Goal: Transaction & Acquisition: Purchase product/service

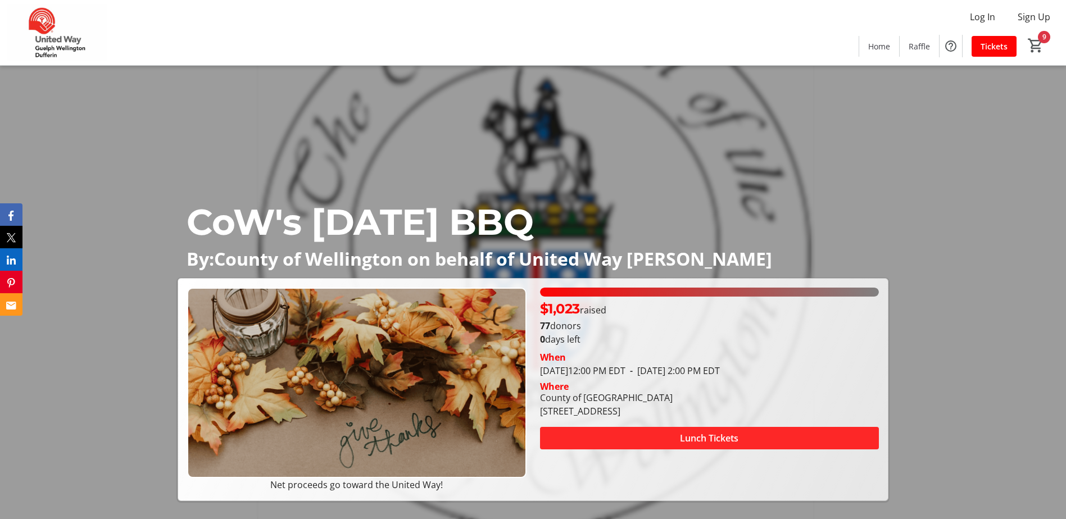
click at [682, 435] on span "Lunch Tickets" at bounding box center [709, 438] width 58 height 13
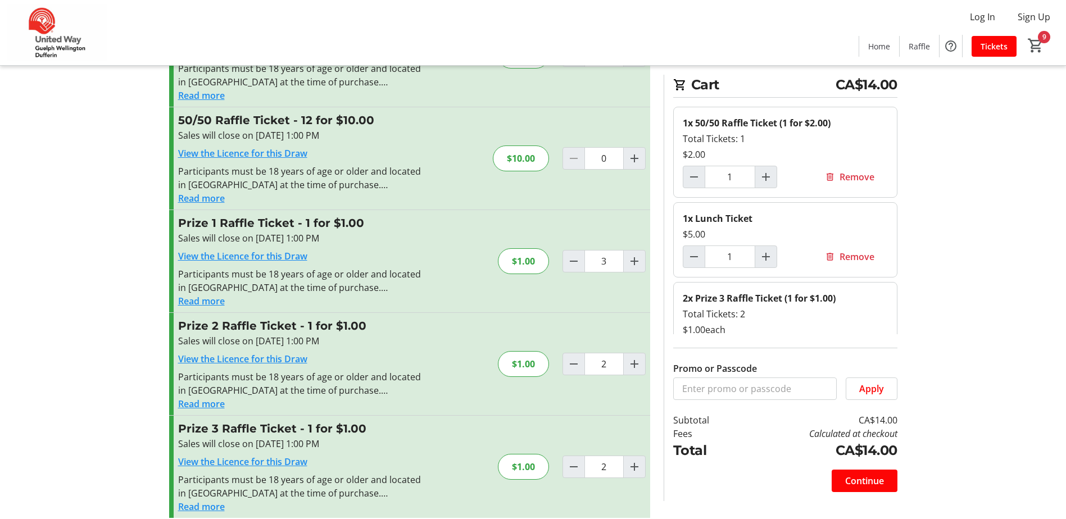
scroll to position [257, 0]
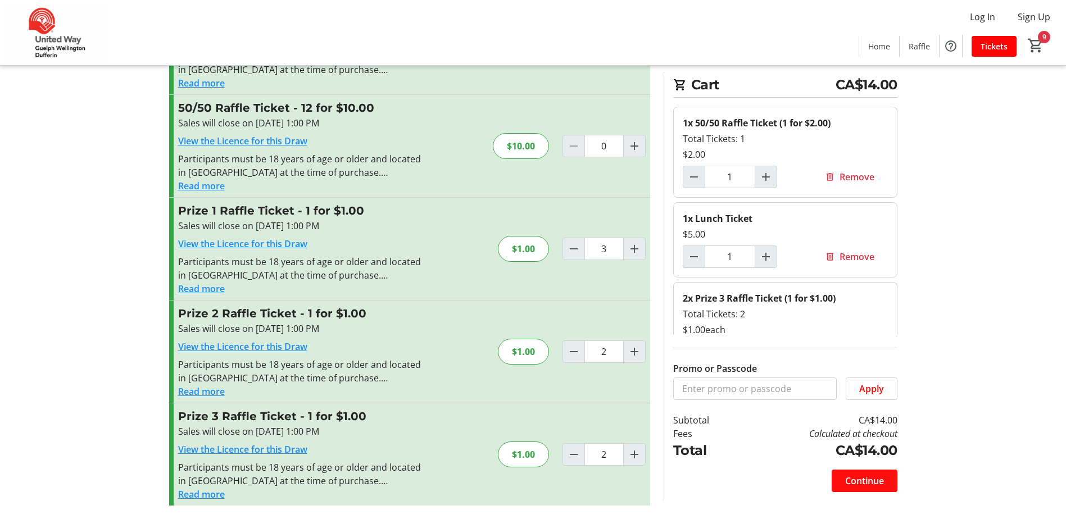
click at [845, 480] on span "Continue" at bounding box center [864, 480] width 39 height 13
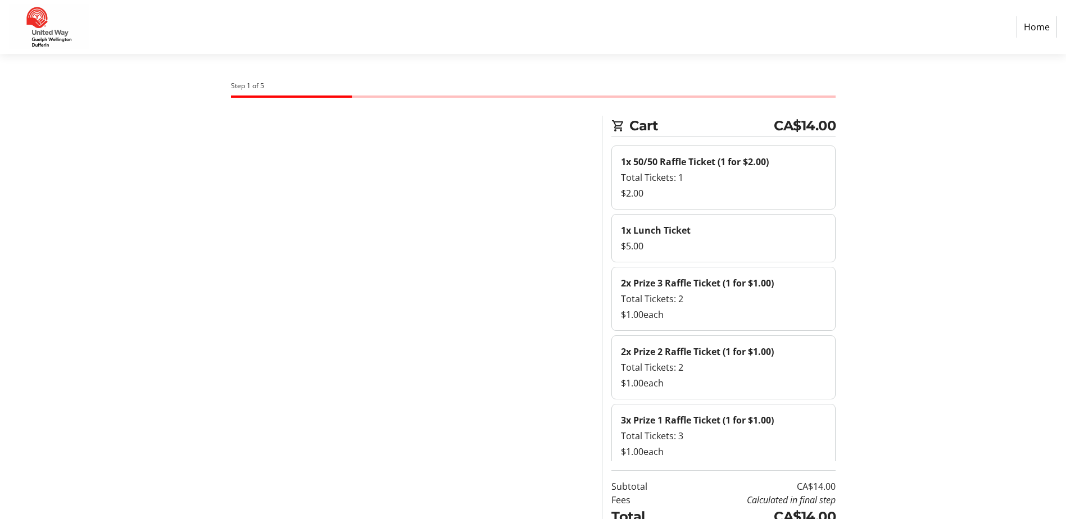
select select "CA"
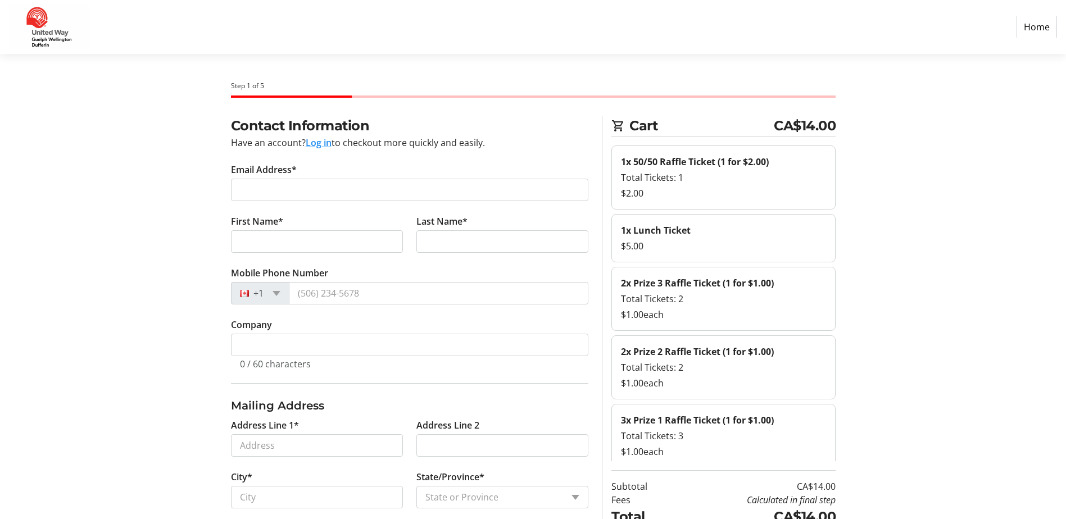
scroll to position [112, 0]
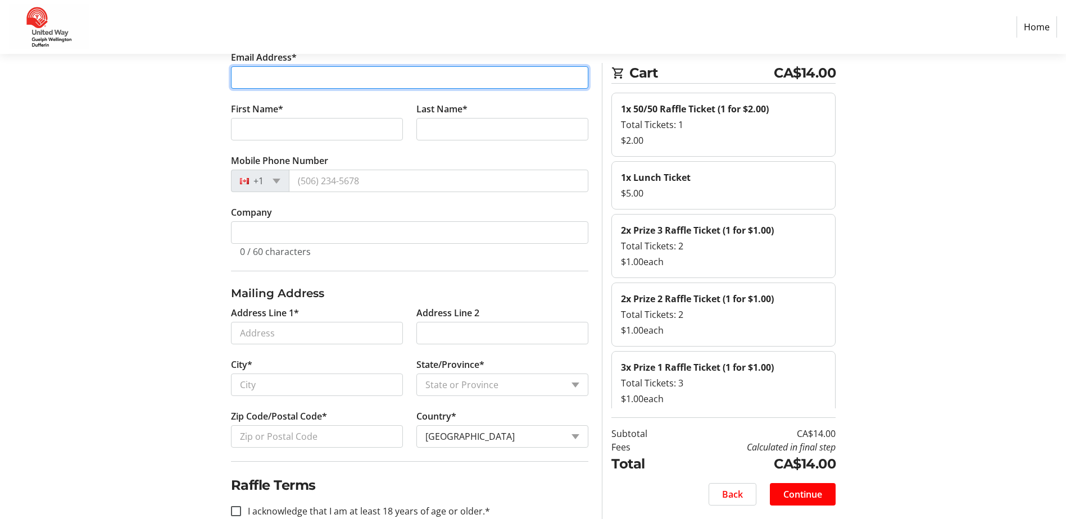
click at [318, 80] on input "Email Address*" at bounding box center [409, 77] width 357 height 22
type input "allieg@wellington.ca"
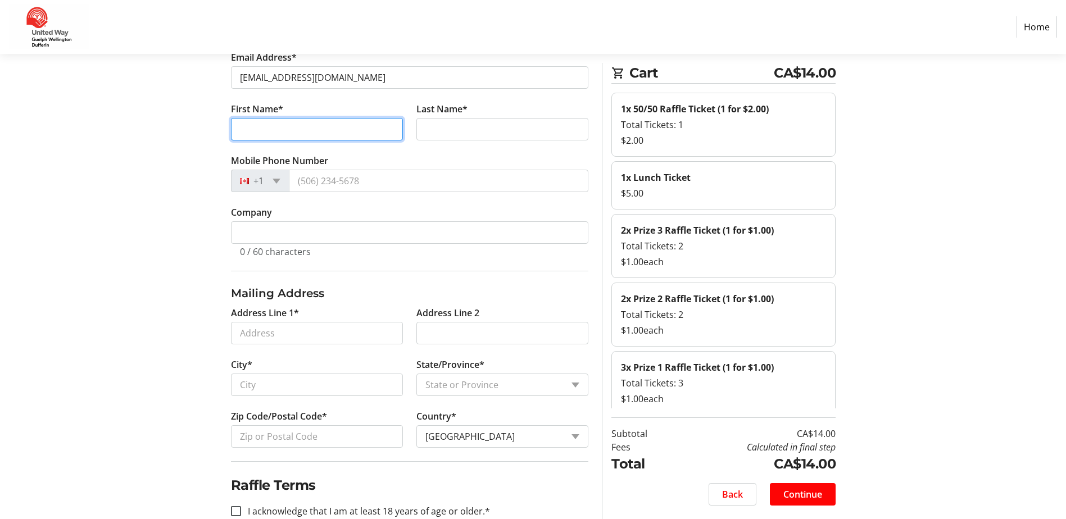
type input "Allie"
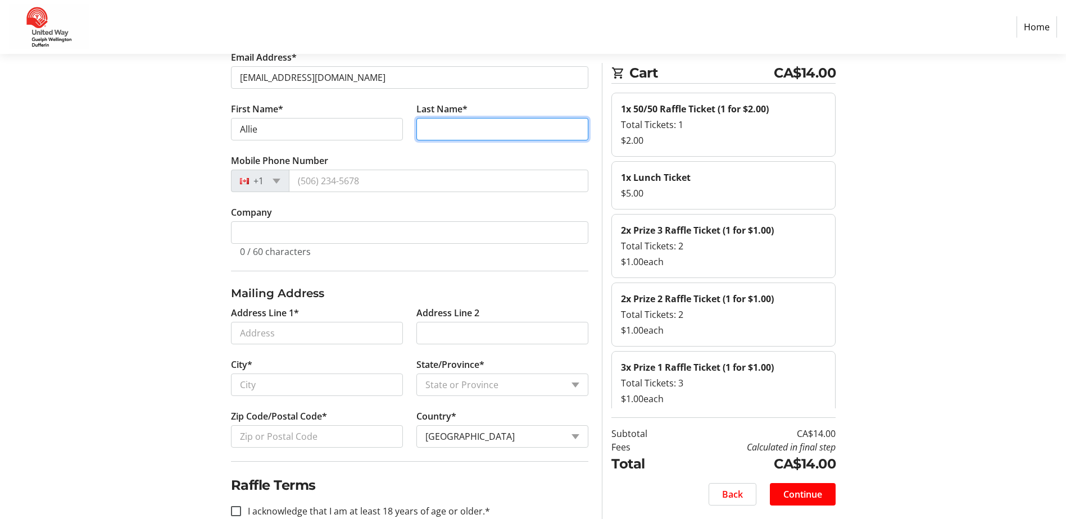
type input "Gorman"
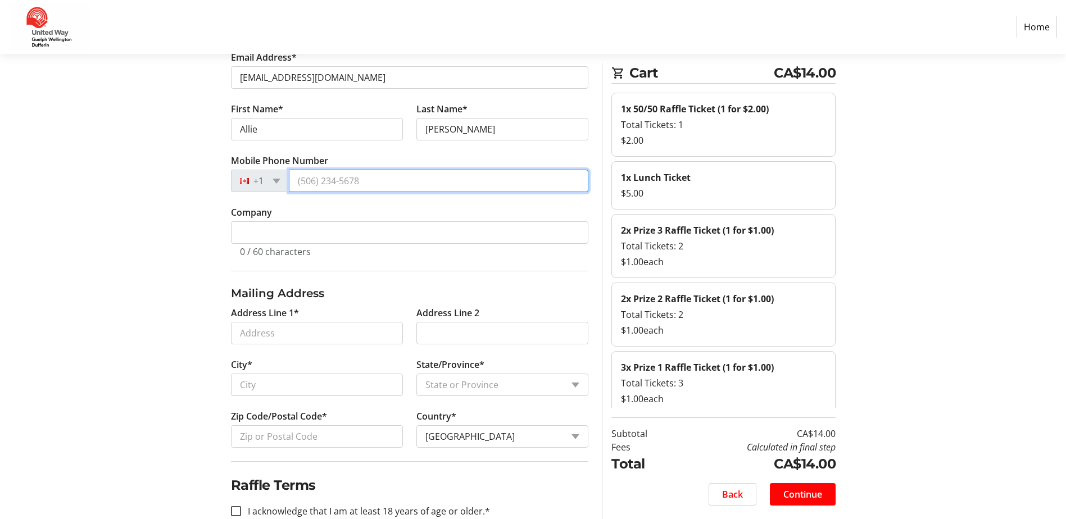
type input "(416) 903-0948"
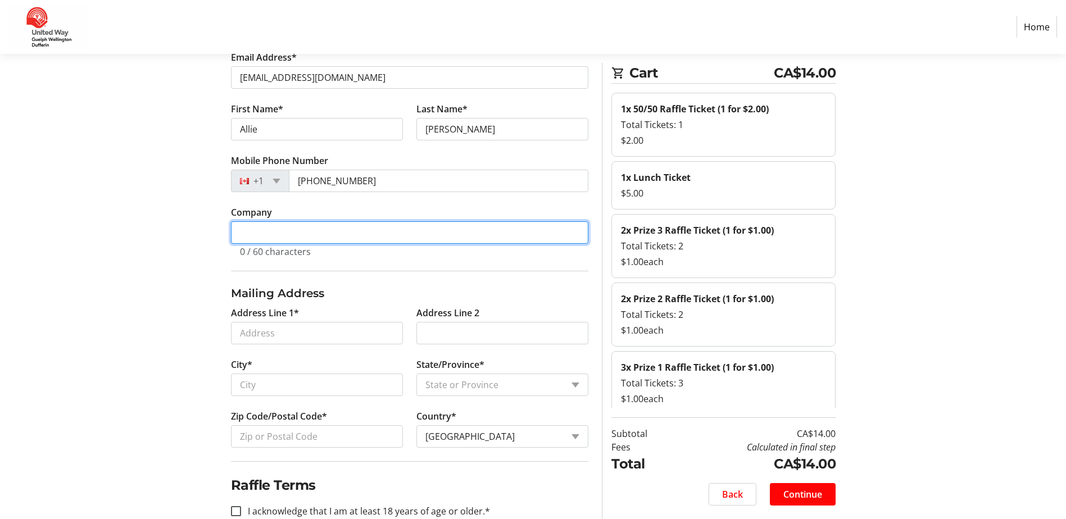
type input "County of Wellington"
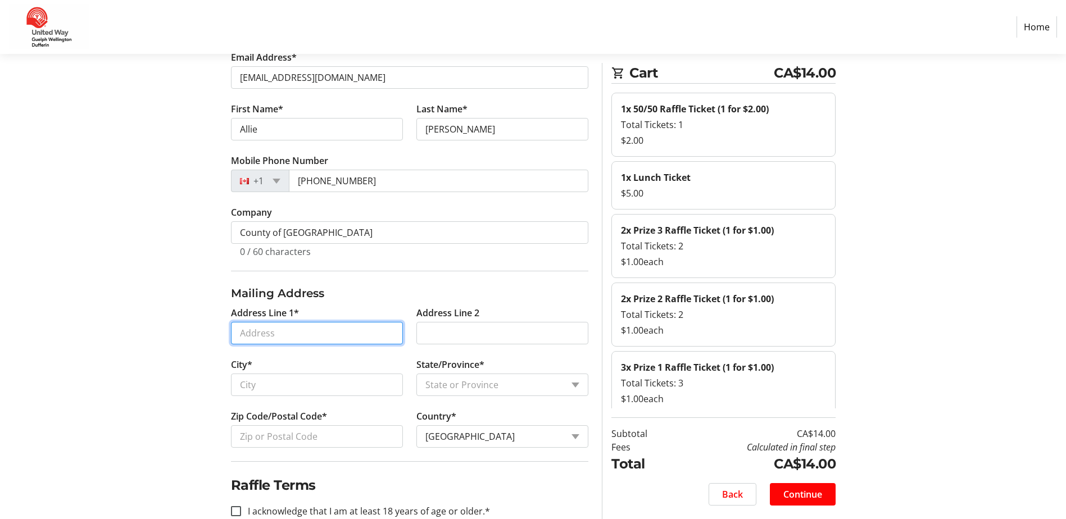
type input "17 Farningham Crescent"
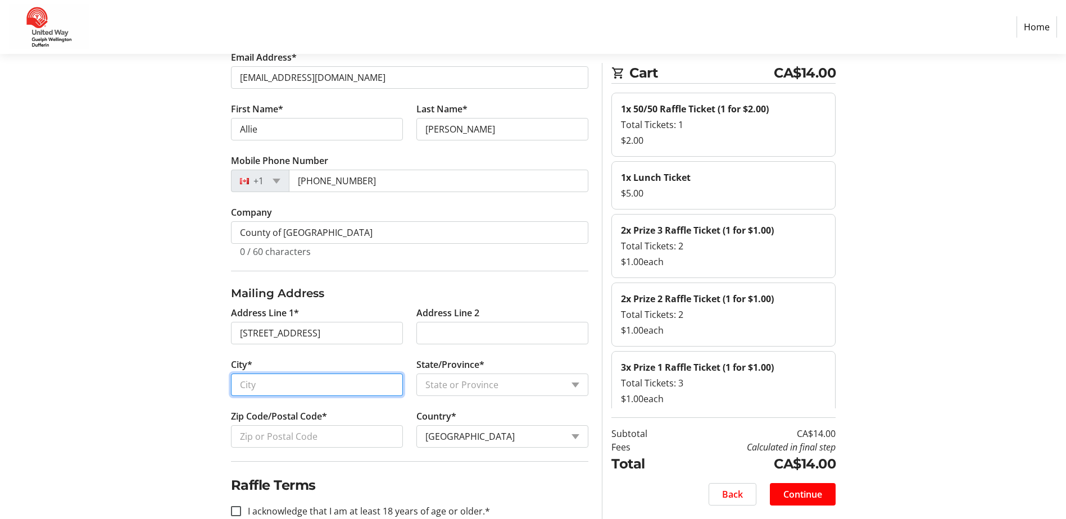
type input "Toronto"
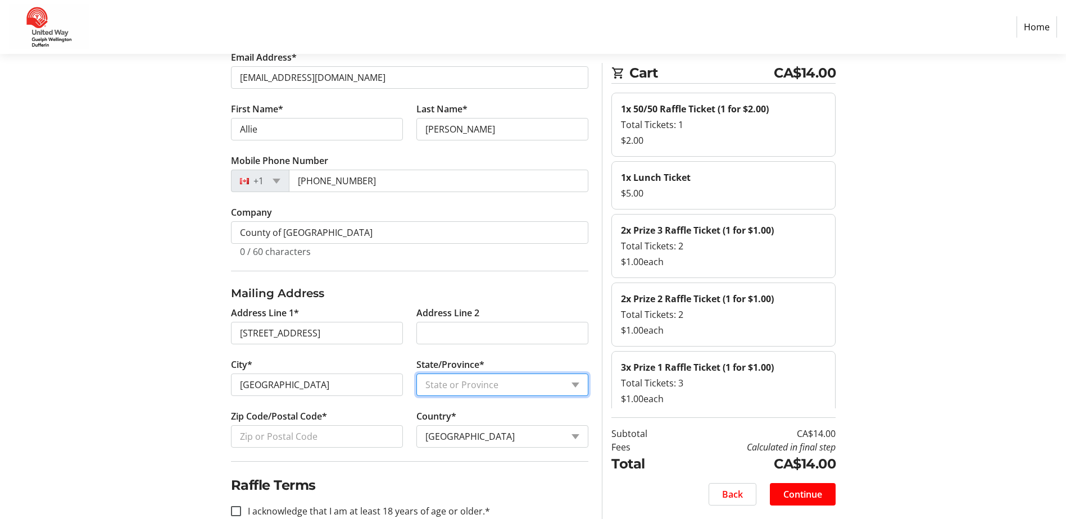
select select "ON"
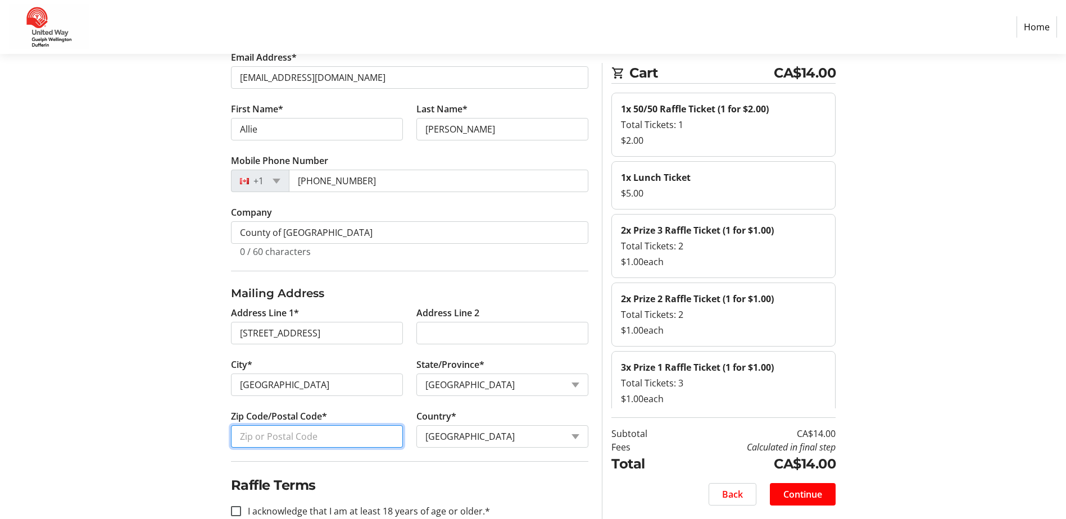
type input "M9B 3B4"
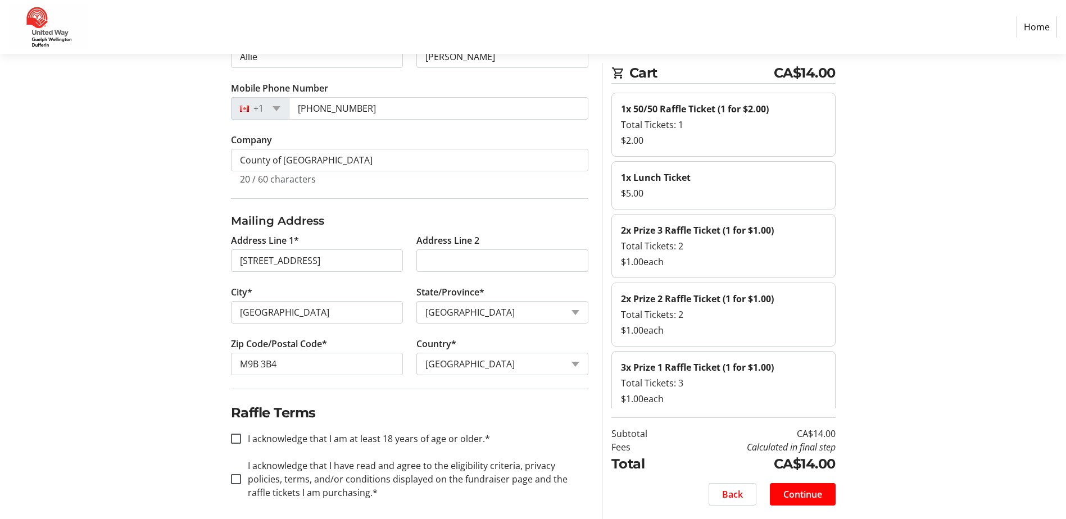
scroll to position [192, 0]
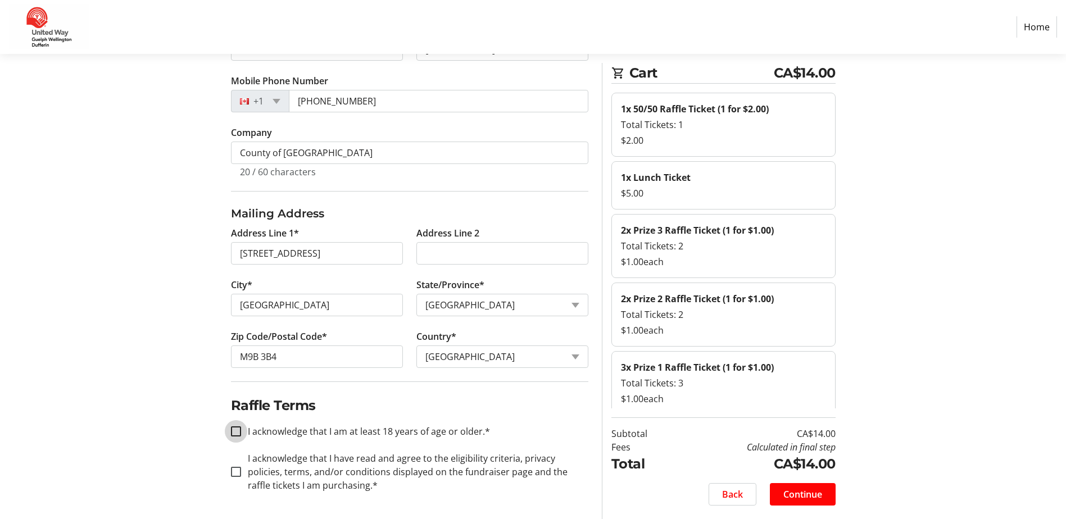
click at [237, 432] on input "I acknowledge that I am at least 18 years of age or older.*" at bounding box center [236, 432] width 10 height 10
checkbox input "true"
click at [234, 474] on input "I acknowledge that I have read and agree to the eligibility criteria, privacy p…" at bounding box center [236, 472] width 10 height 10
checkbox input "true"
click at [792, 492] on span "Continue" at bounding box center [802, 494] width 39 height 13
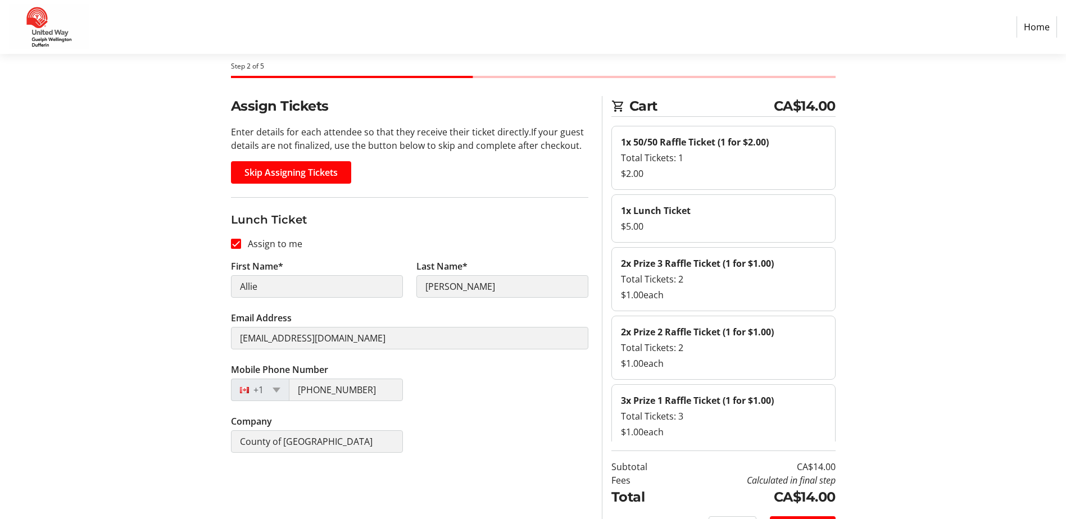
scroll to position [53, 0]
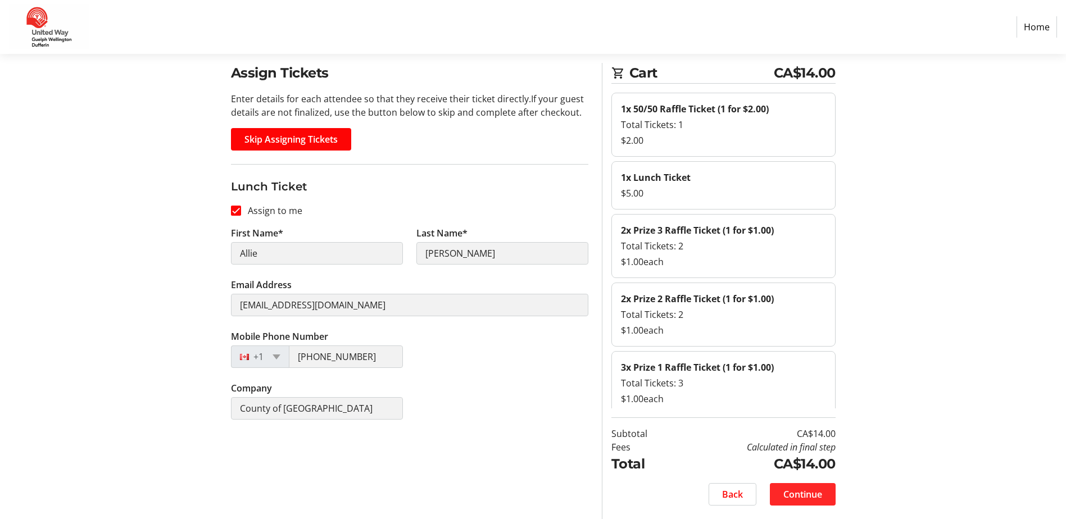
click at [790, 496] on span "Continue" at bounding box center [802, 494] width 39 height 13
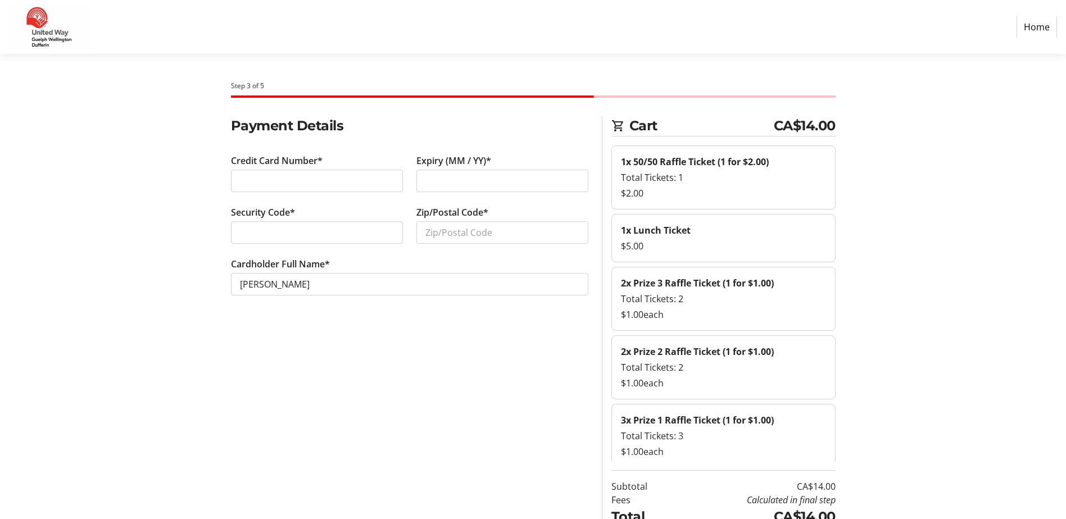
click at [318, 219] on div "Security Code*" at bounding box center [316, 232] width 185 height 52
click at [442, 239] on input "Zip/Postal Code*" at bounding box center [502, 232] width 172 height 22
type input "M9B3B4"
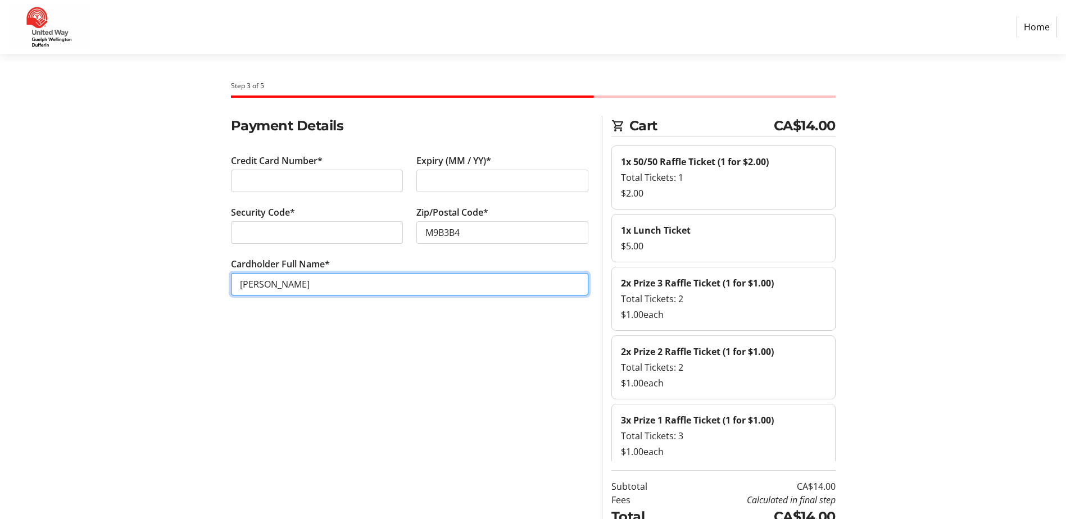
click at [255, 279] on input "[PERSON_NAME]" at bounding box center [409, 284] width 357 height 22
click at [261, 279] on input "[PERSON_NAME]" at bounding box center [409, 284] width 357 height 22
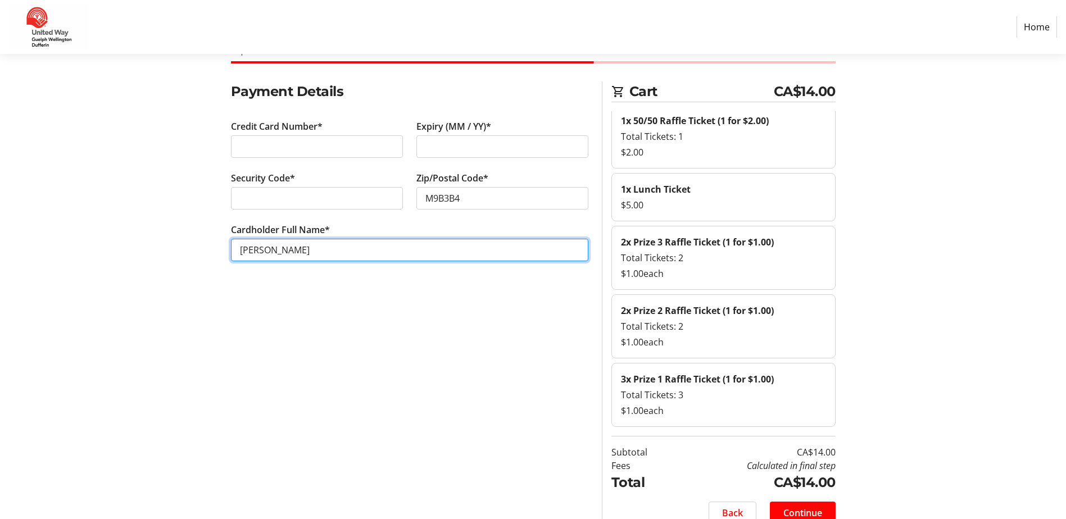
scroll to position [53, 0]
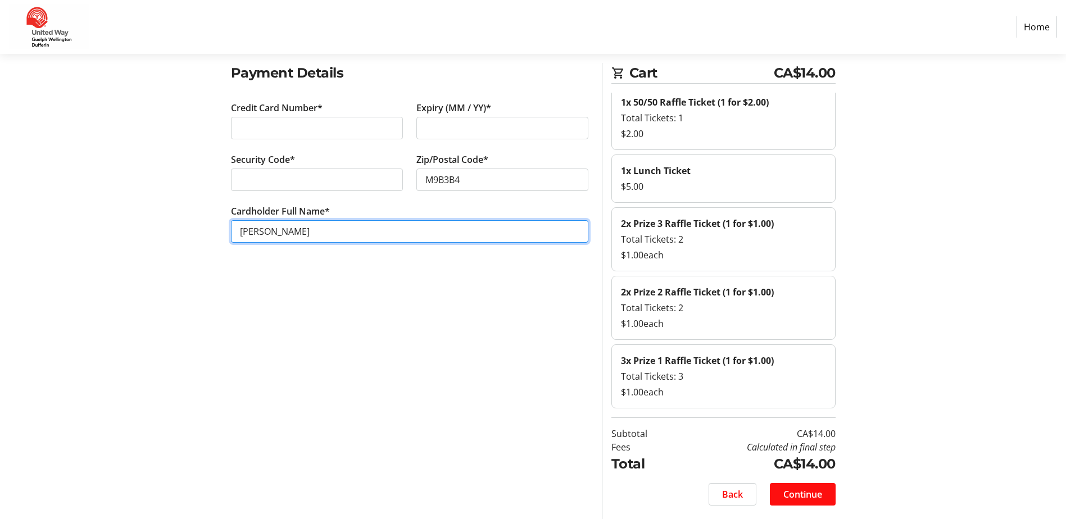
type input "Alexandra Gorman"
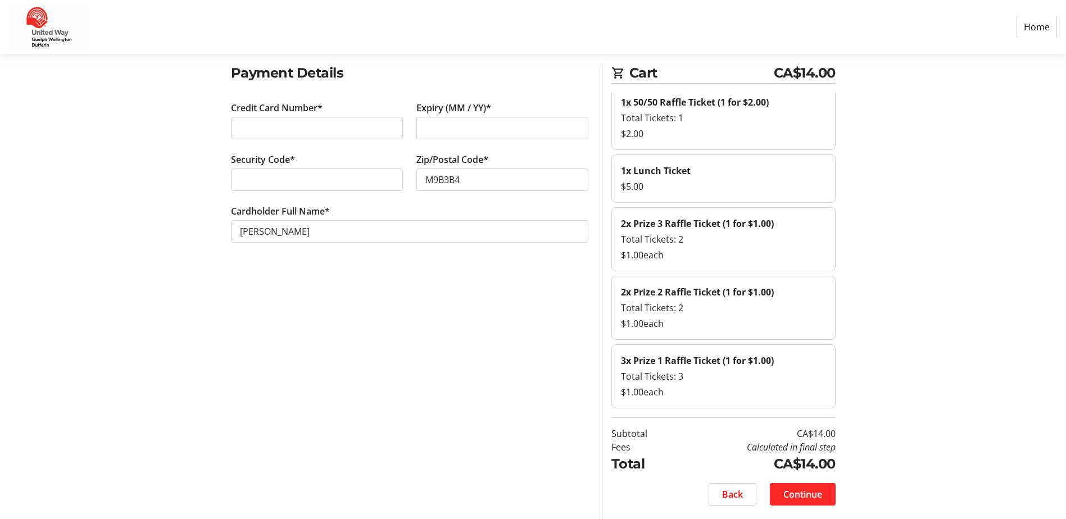
click at [790, 496] on span "Continue" at bounding box center [802, 494] width 39 height 13
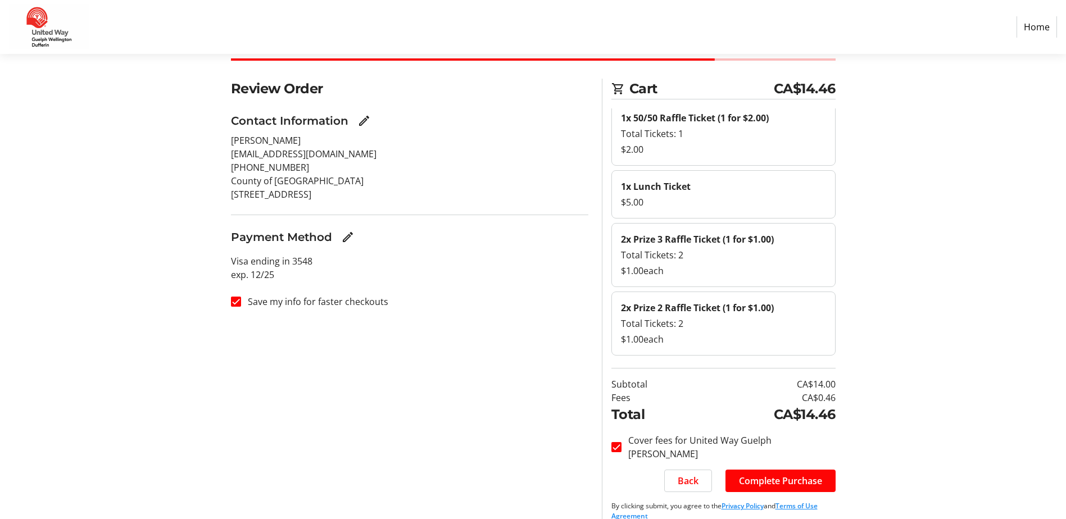
scroll to position [53, 0]
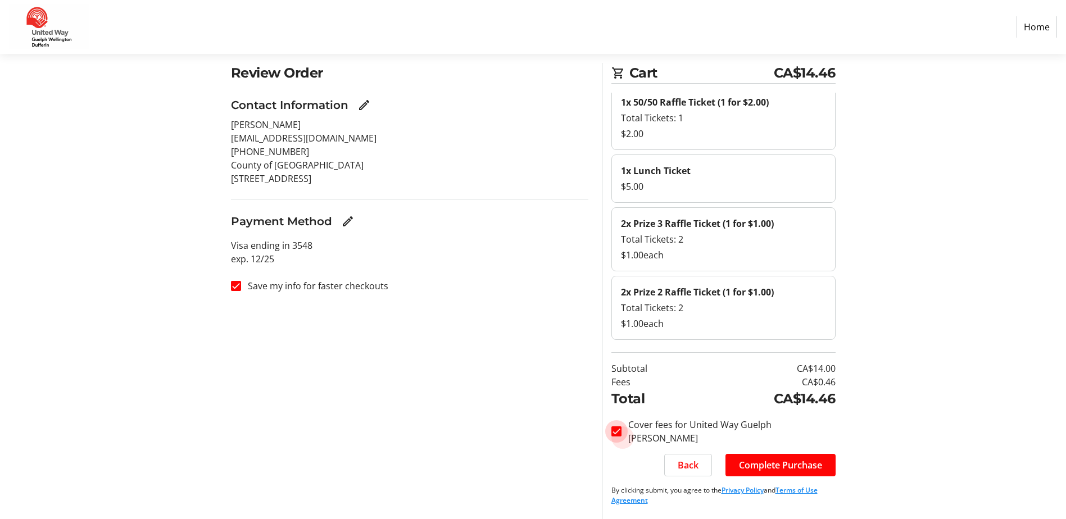
click at [616, 429] on input "Cover fees for United Way Guelph Wellington Dufferin" at bounding box center [616, 432] width 10 height 10
checkbox input "true"
click at [770, 466] on span "Complete Purchase" at bounding box center [780, 465] width 83 height 13
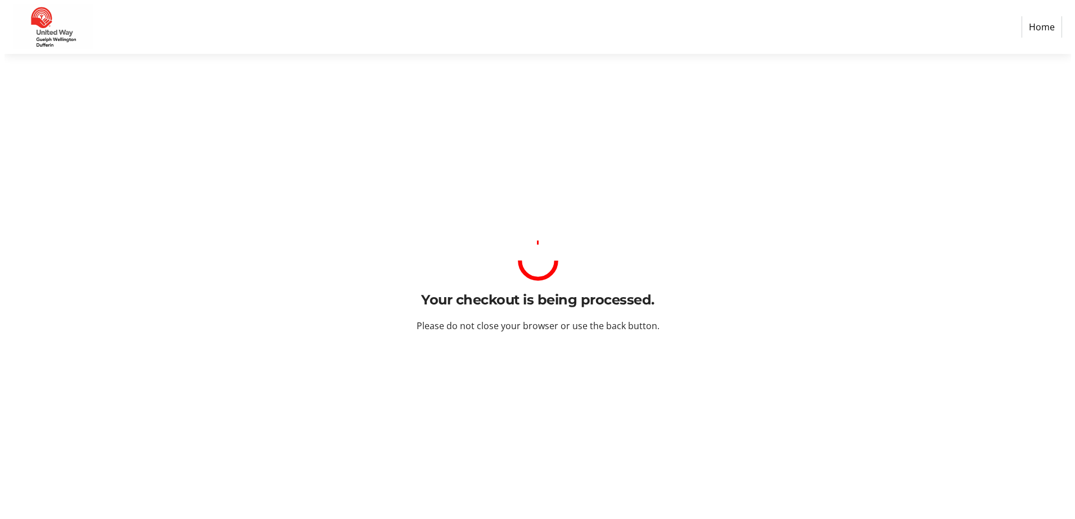
scroll to position [0, 0]
